Goal: Task Accomplishment & Management: Manage account settings

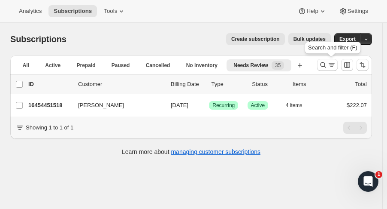
click at [324, 67] on icon "Search and filter results" at bounding box center [323, 65] width 9 height 9
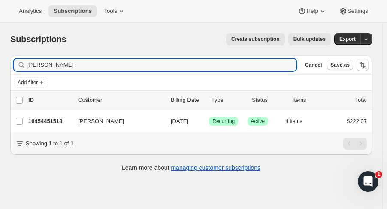
drag, startPoint x: 65, startPoint y: 70, endPoint x: -5, endPoint y: 67, distance: 70.5
click at [0, 67] on html "Analytics Subscriptions Tools Help Settings Skip to content Subscriptions. This…" at bounding box center [193, 104] width 387 height 209
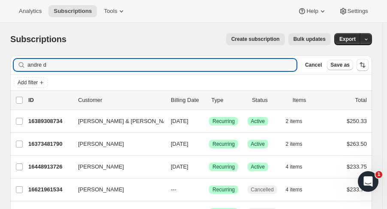
type input "andre d"
click at [50, 122] on p "16389308734" at bounding box center [49, 121] width 43 height 9
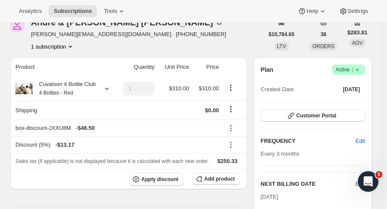
scroll to position [44, 0]
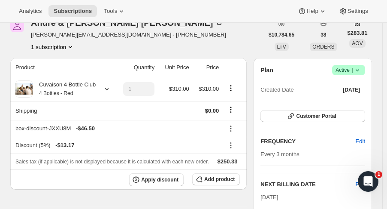
click at [106, 89] on icon at bounding box center [107, 89] width 9 height 9
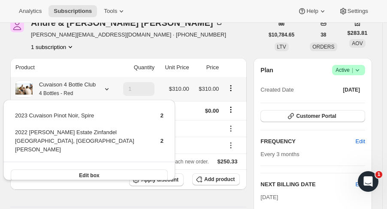
click at [14, 43] on div at bounding box center [17, 34] width 14 height 33
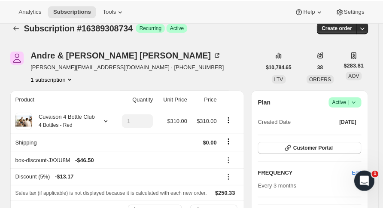
scroll to position [0, 0]
